Goal: Task Accomplishment & Management: Manage account settings

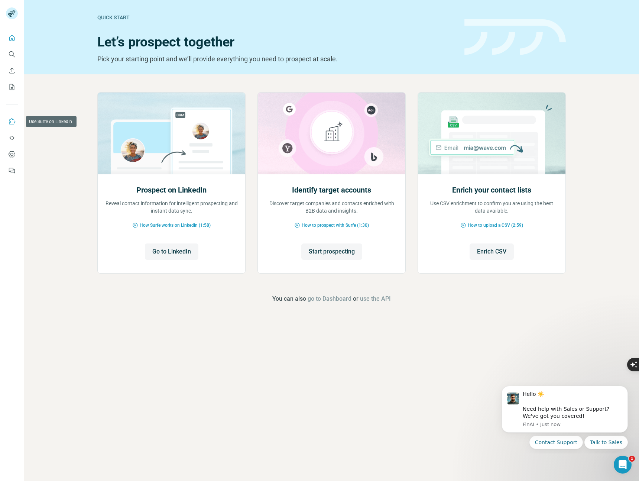
click at [9, 124] on icon "Use Surfe on LinkedIn" at bounding box center [11, 121] width 7 height 7
click at [12, 86] on icon "My lists" at bounding box center [11, 86] width 7 height 7
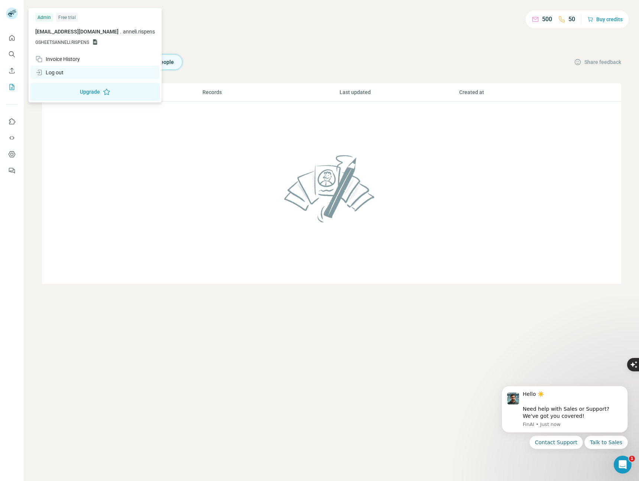
click at [62, 72] on div "Log out" at bounding box center [49, 72] width 28 height 7
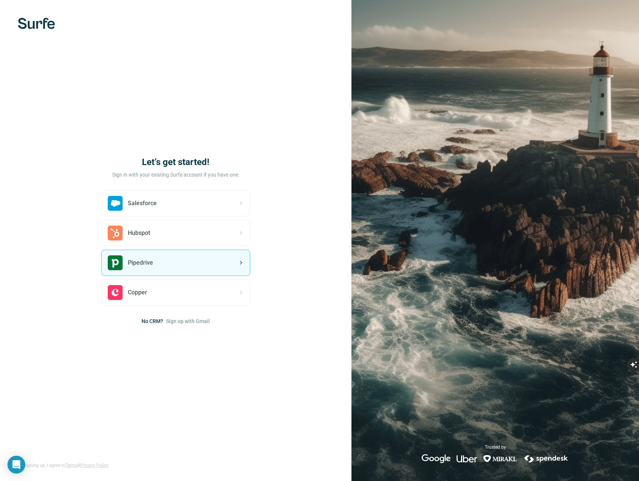
click at [147, 266] on span "Pipedrive" at bounding box center [140, 262] width 25 height 9
click at [153, 264] on span "Pipedrive" at bounding box center [140, 262] width 25 height 9
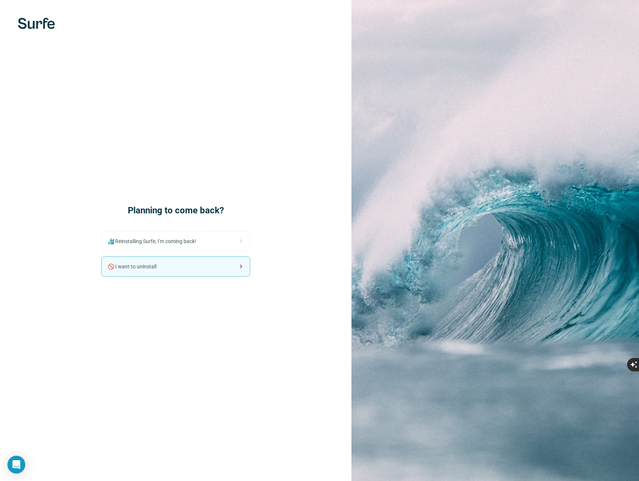
click at [149, 267] on span "🚫 I want to uninstall" at bounding box center [135, 266] width 55 height 7
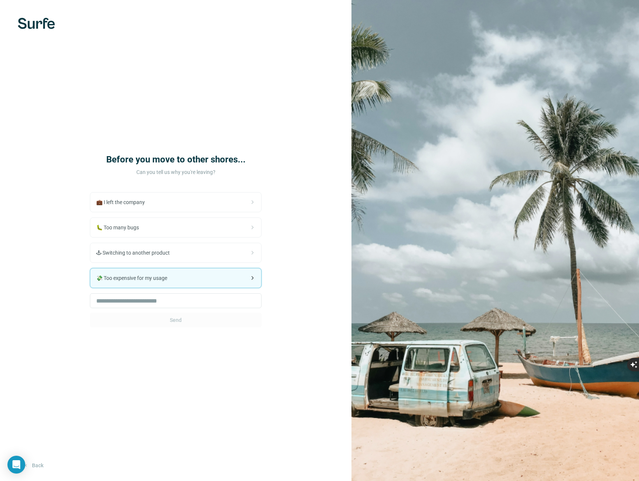
click at [134, 279] on span "💸 Too expensive for my usage" at bounding box center [134, 277] width 77 height 7
